Goal: Information Seeking & Learning: Understand process/instructions

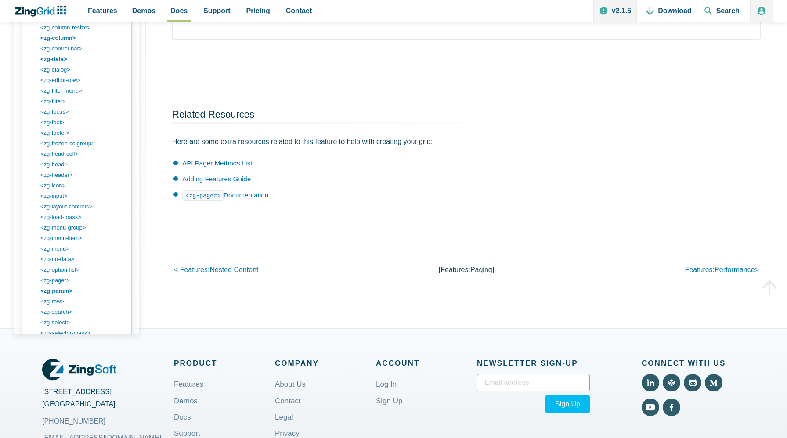
scroll to position [1347, 0]
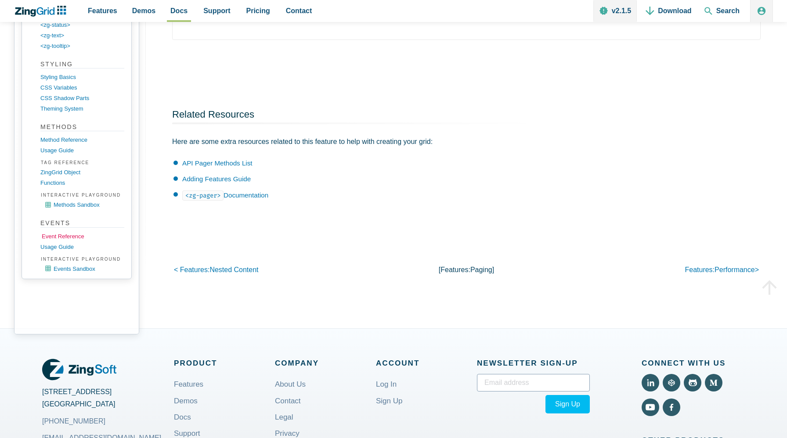
click at [68, 242] on link "Event Reference" at bounding box center [84, 237] width 84 height 11
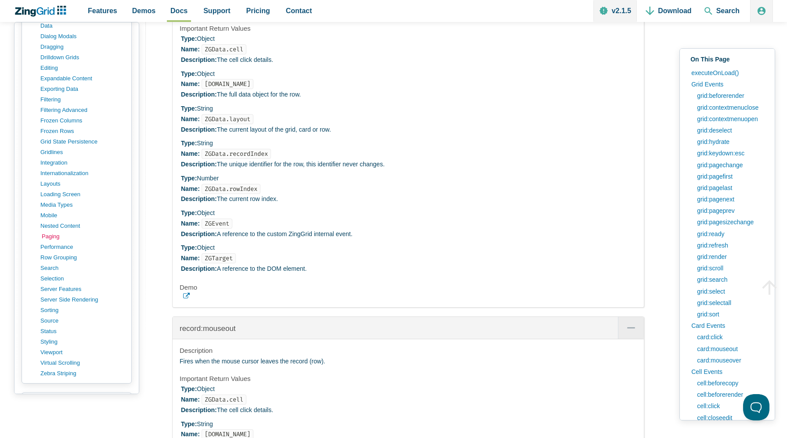
scroll to position [478, 0]
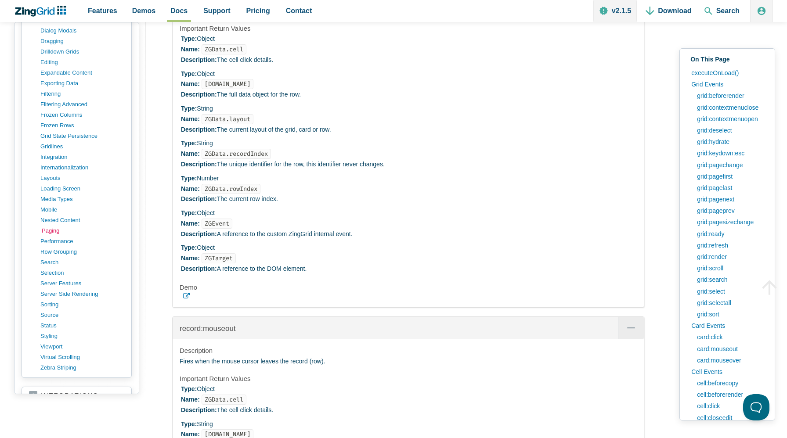
click at [51, 231] on link "paging" at bounding box center [84, 231] width 84 height 11
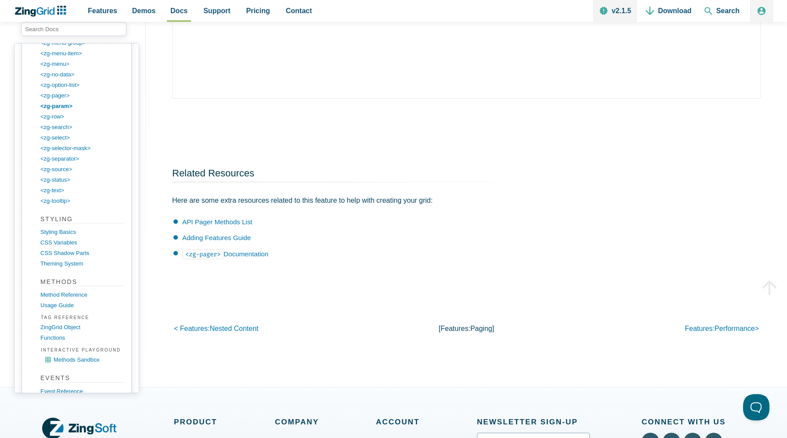
scroll to position [1252, 0]
click at [68, 300] on link "Method Reference" at bounding box center [84, 294] width 84 height 11
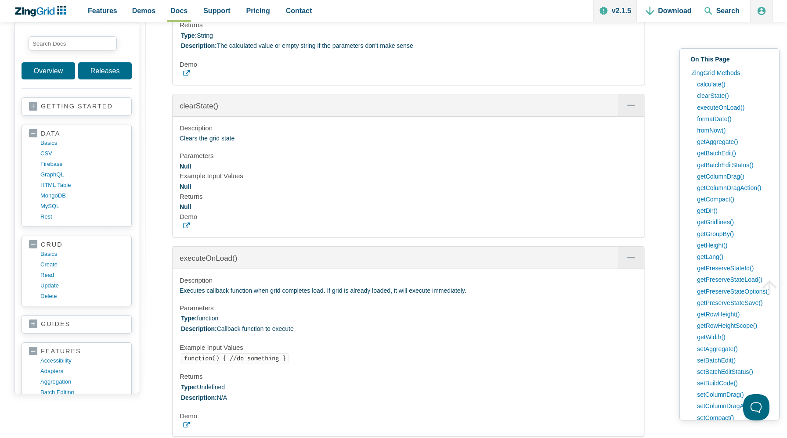
scroll to position [7832, 0]
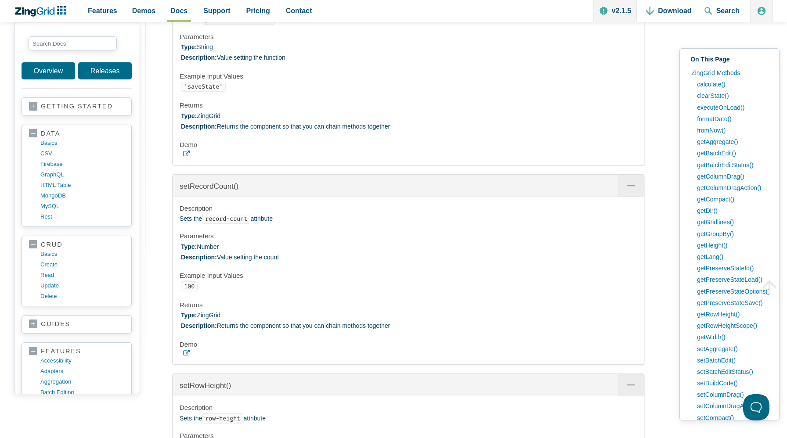
click at [191, 365] on div "Description Sets the record-count attribute Parameters Type: Number Description…" at bounding box center [408, 280] width 471 height 167
click at [188, 357] on icon "App Content" at bounding box center [186, 353] width 7 height 7
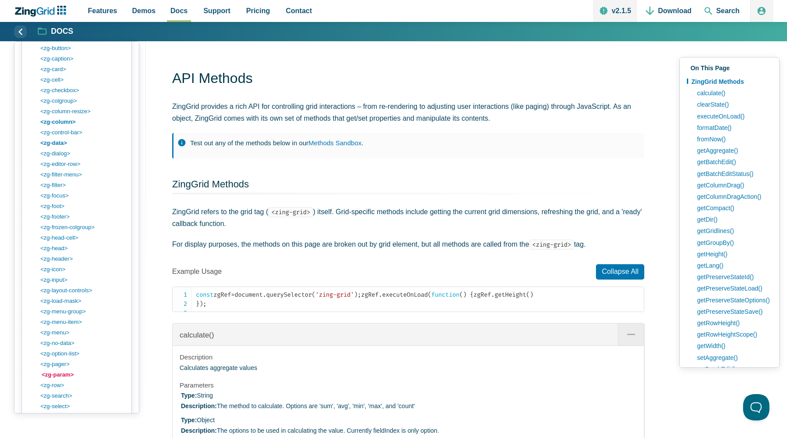
click at [58, 377] on link "<zg-param>" at bounding box center [84, 375] width 84 height 11
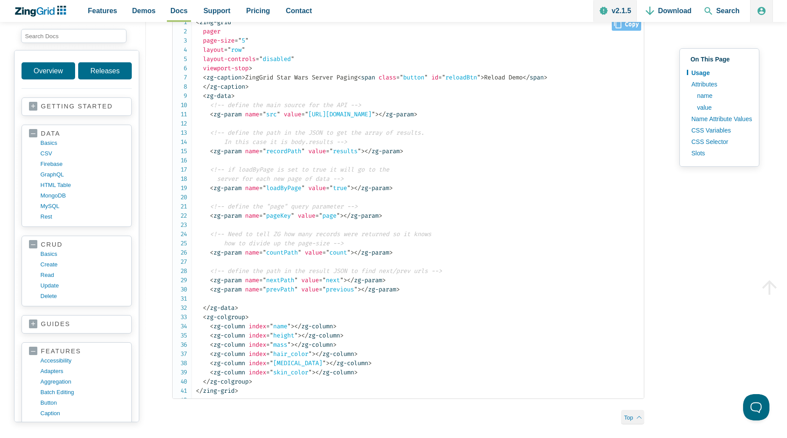
scroll to position [519, 0]
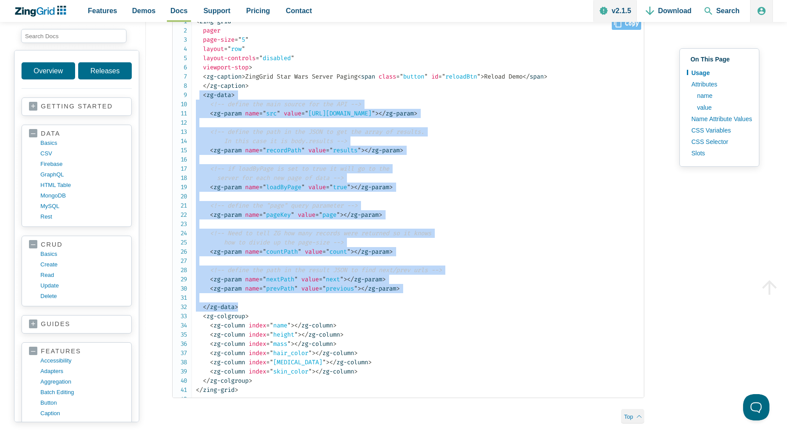
drag, startPoint x: 199, startPoint y: 112, endPoint x: 272, endPoint y: 324, distance: 224.0
click at [272, 324] on code "< zing-grid pager page-size = " 5 " layout = " row " layout-controls = " disabl…" at bounding box center [420, 206] width 448 height 378
copy code "< zg-data > <!-- define the main source for the API --> < zg-param name = " src…"
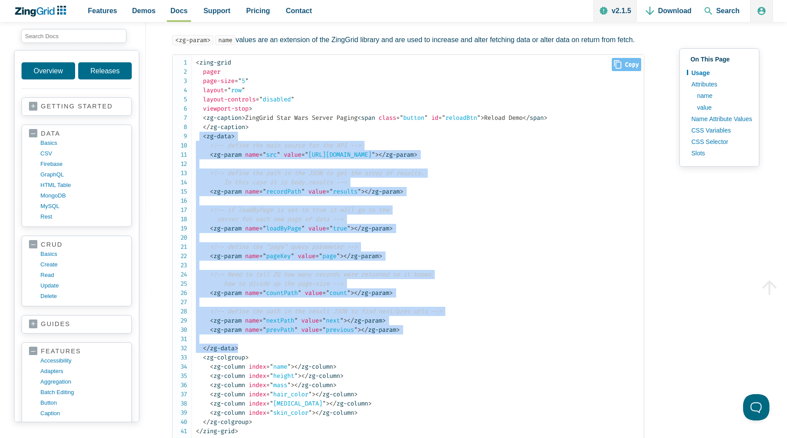
scroll to position [477, 0]
